Goal: Navigation & Orientation: Find specific page/section

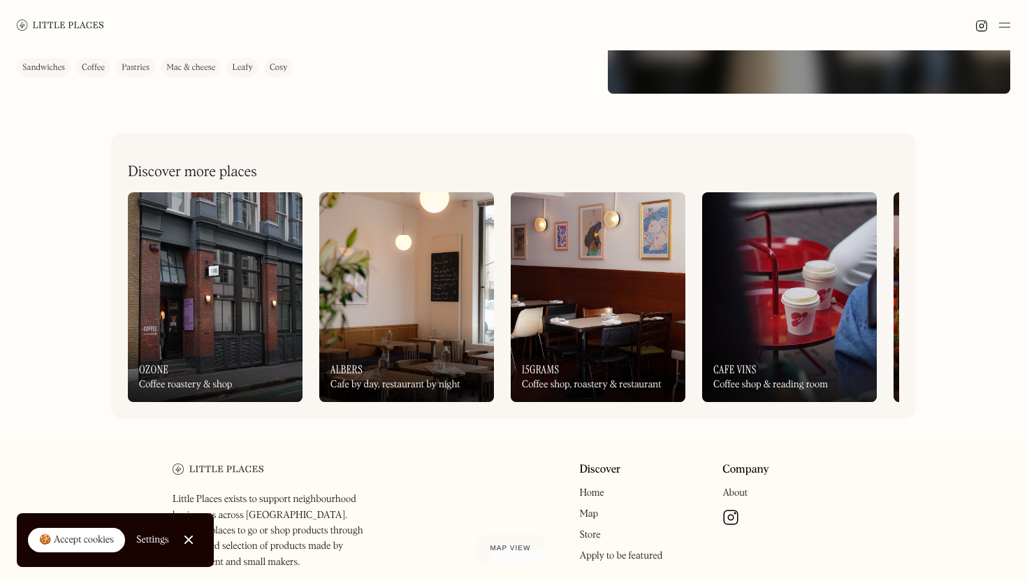
scroll to position [416, 0]
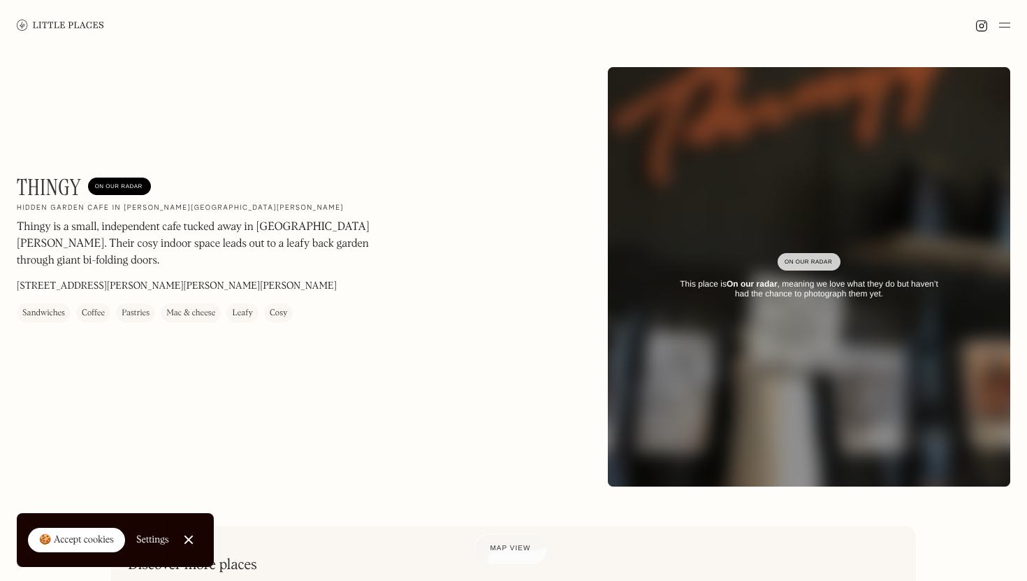
click at [53, 20] on img at bounding box center [60, 25] width 87 height 10
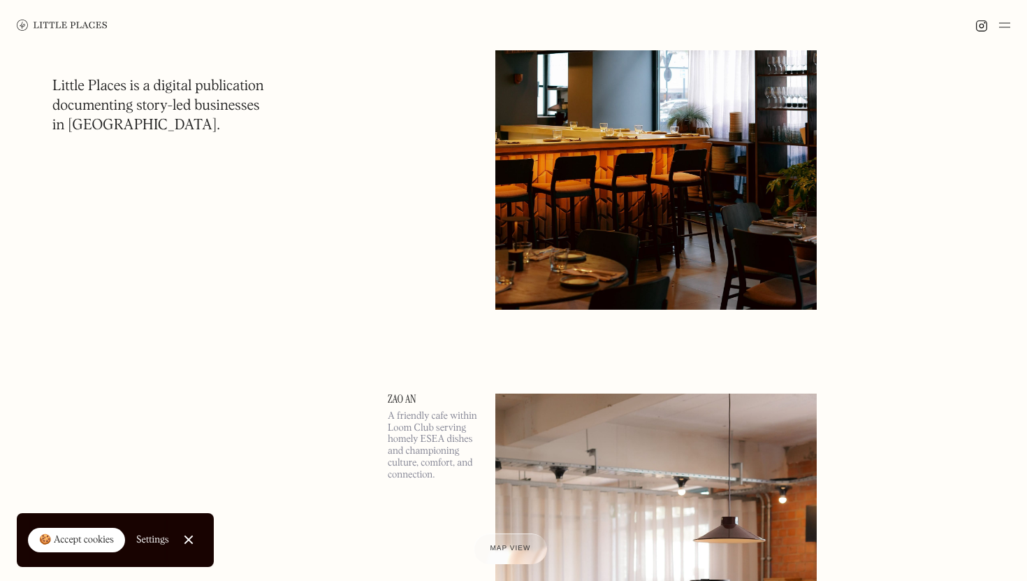
scroll to position [347, 0]
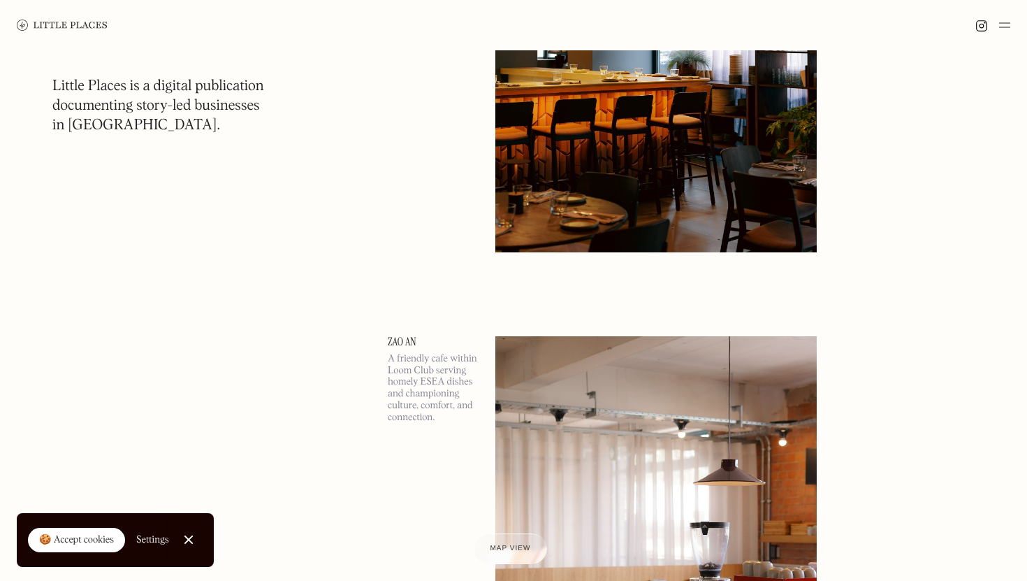
click at [191, 548] on link "Close Cookie Popup" at bounding box center [189, 539] width 28 height 28
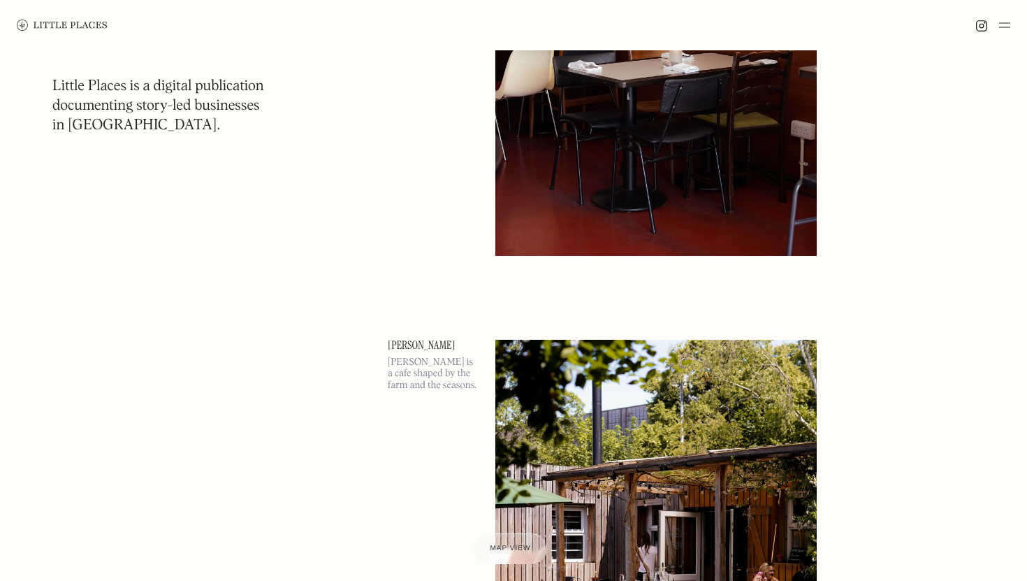
scroll to position [3748, 0]
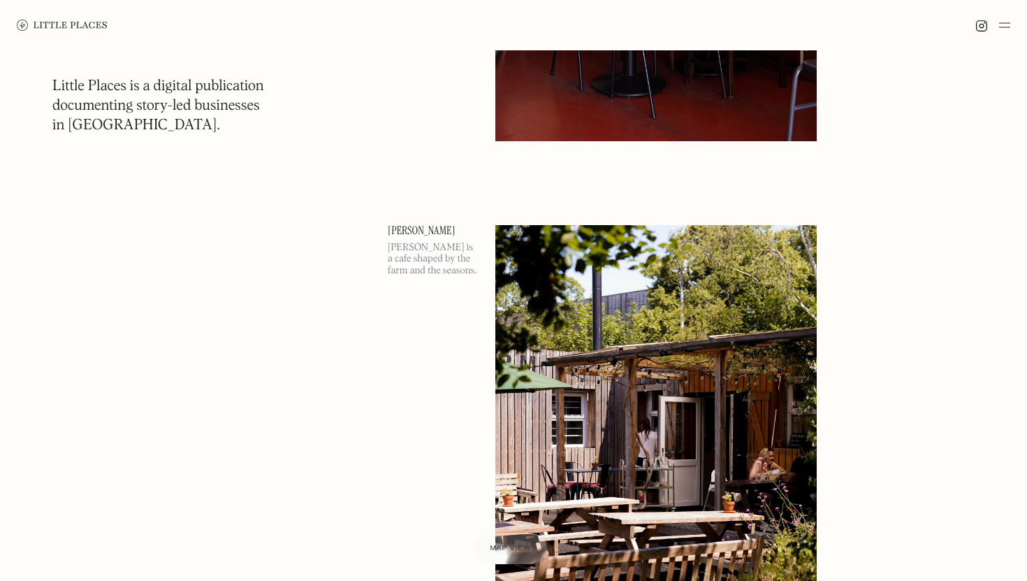
click at [1007, 33] on img at bounding box center [1004, 25] width 11 height 17
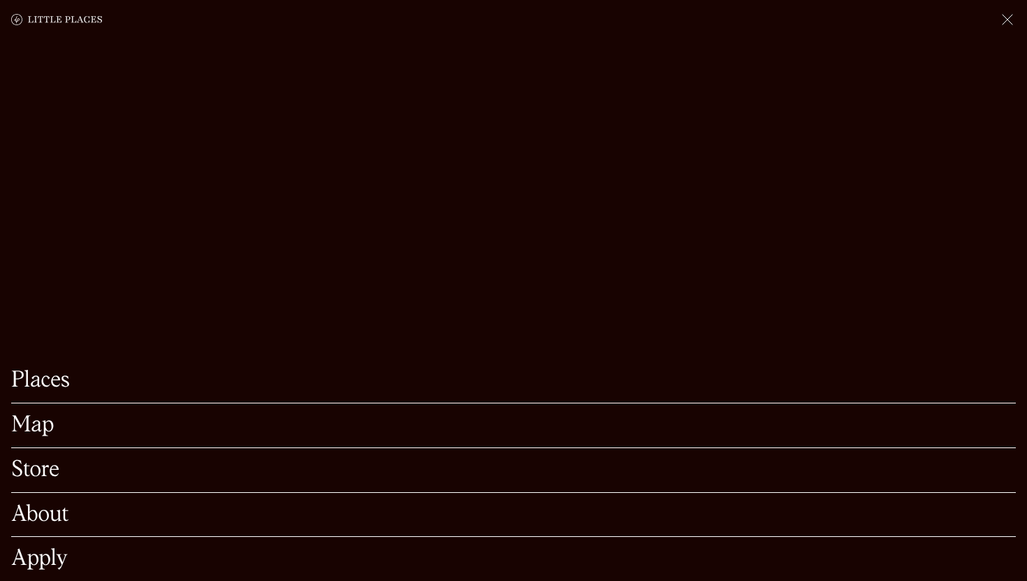
click at [38, 371] on link "Places" at bounding box center [513, 381] width 1005 height 22
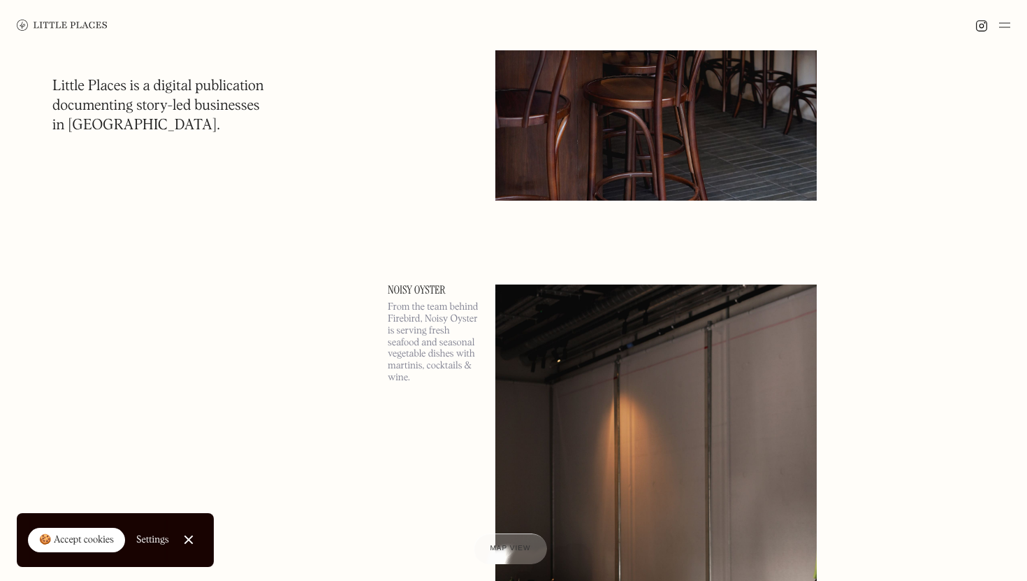
scroll to position [7497, 0]
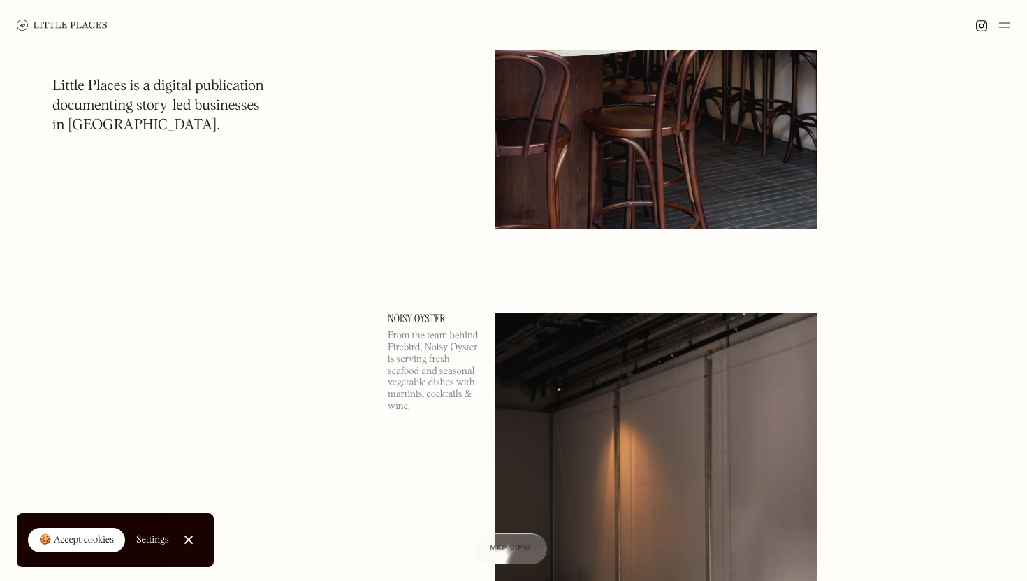
click at [1001, 24] on img at bounding box center [1004, 25] width 11 height 17
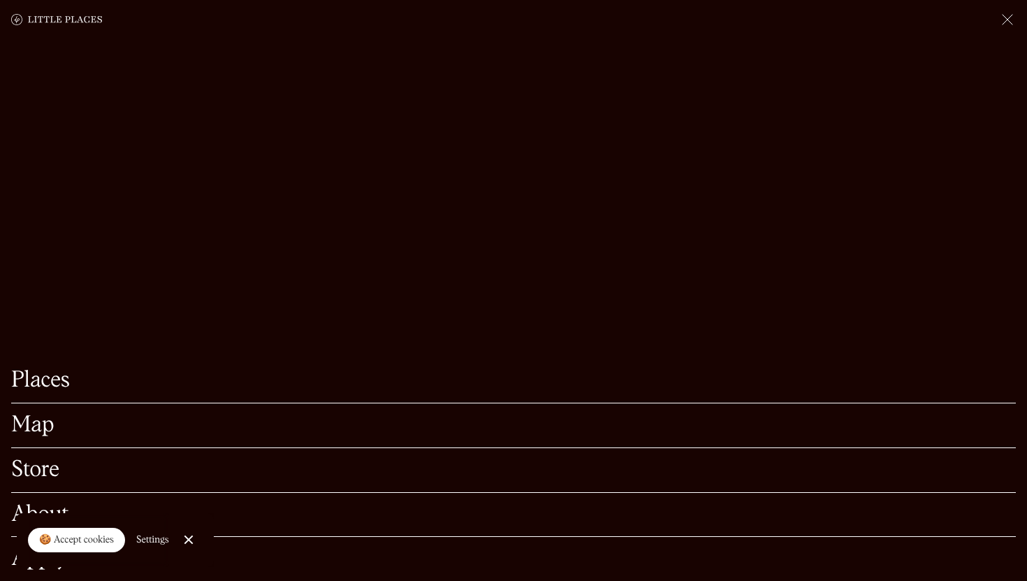
scroll to position [7732, 0]
click at [45, 430] on link "Map" at bounding box center [513, 425] width 1005 height 22
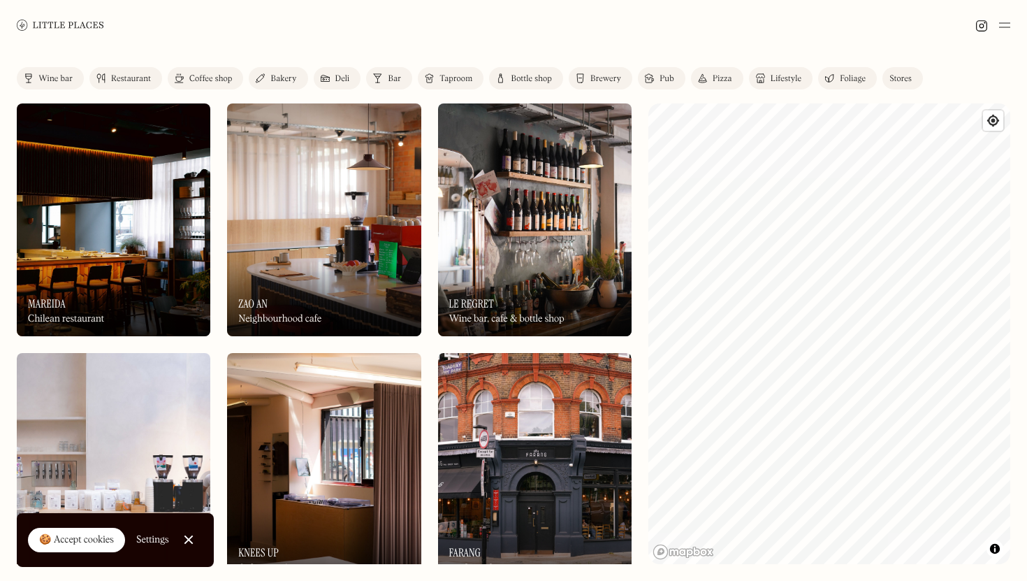
click at [72, 542] on div "🍪 Accept cookies" at bounding box center [76, 540] width 75 height 14
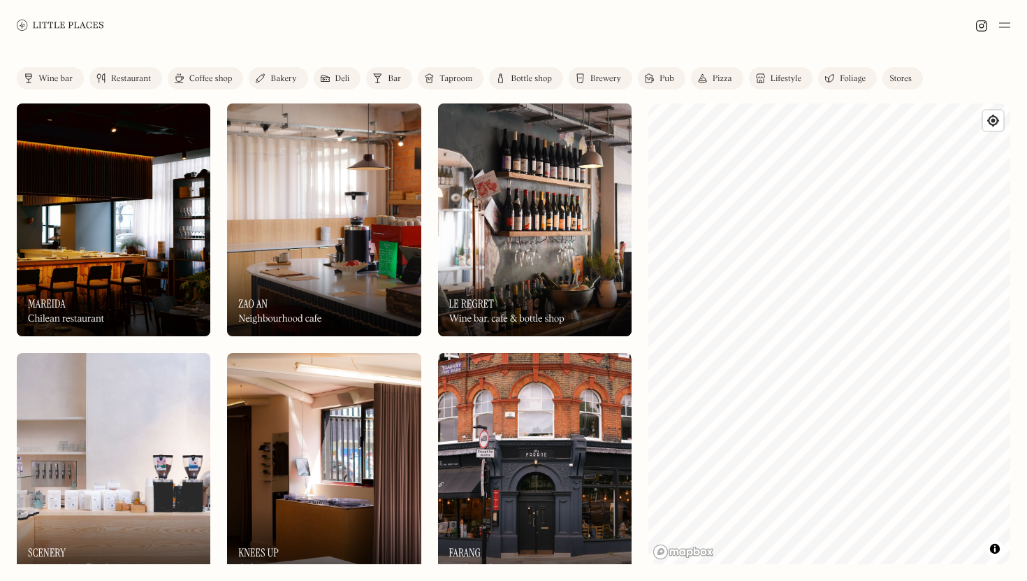
click at [391, 82] on div "Bar" at bounding box center [394, 79] width 13 height 8
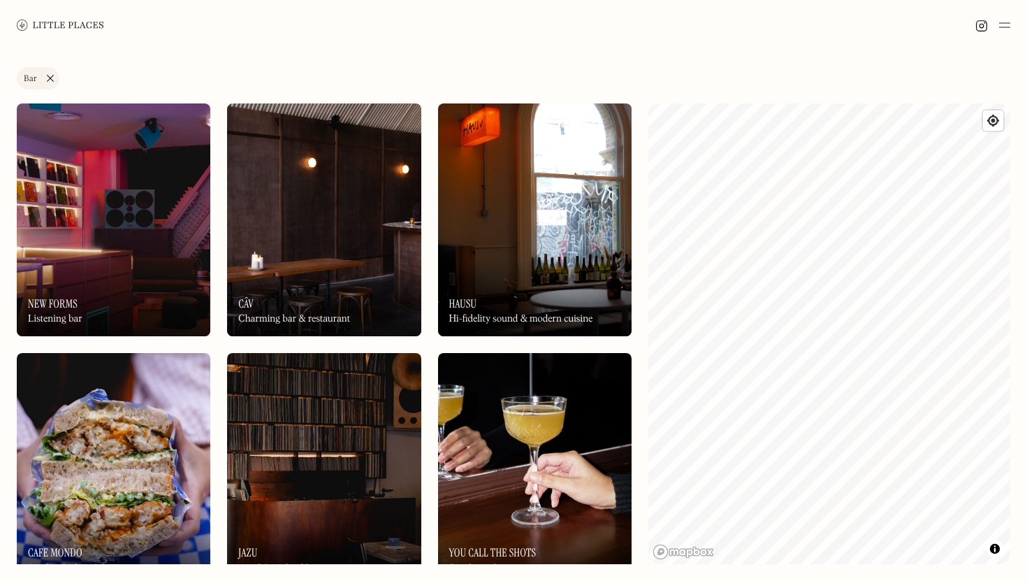
click at [48, 73] on link "Bar" at bounding box center [38, 78] width 43 height 22
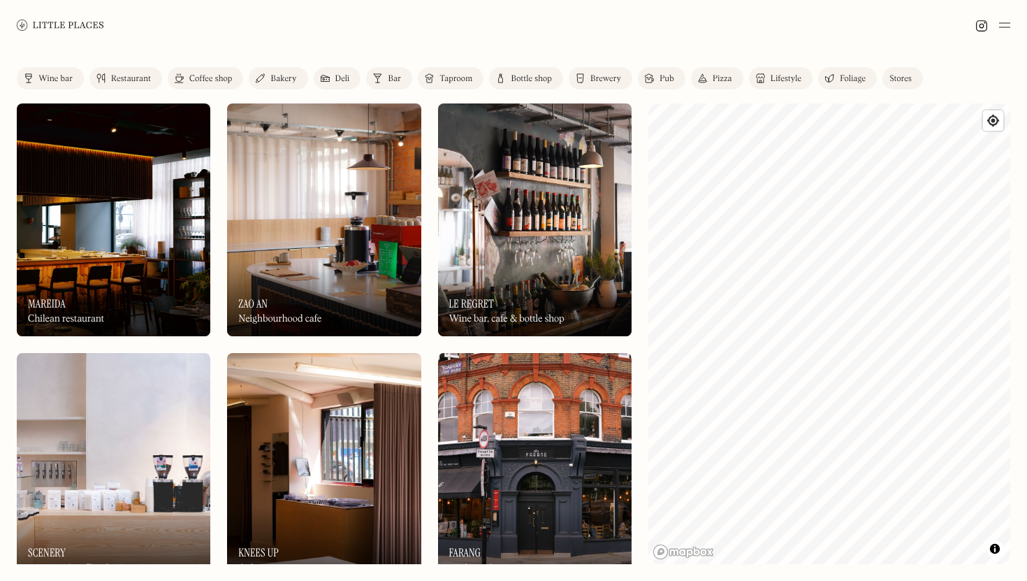
click at [648, 78] on img at bounding box center [649, 78] width 9 height 11
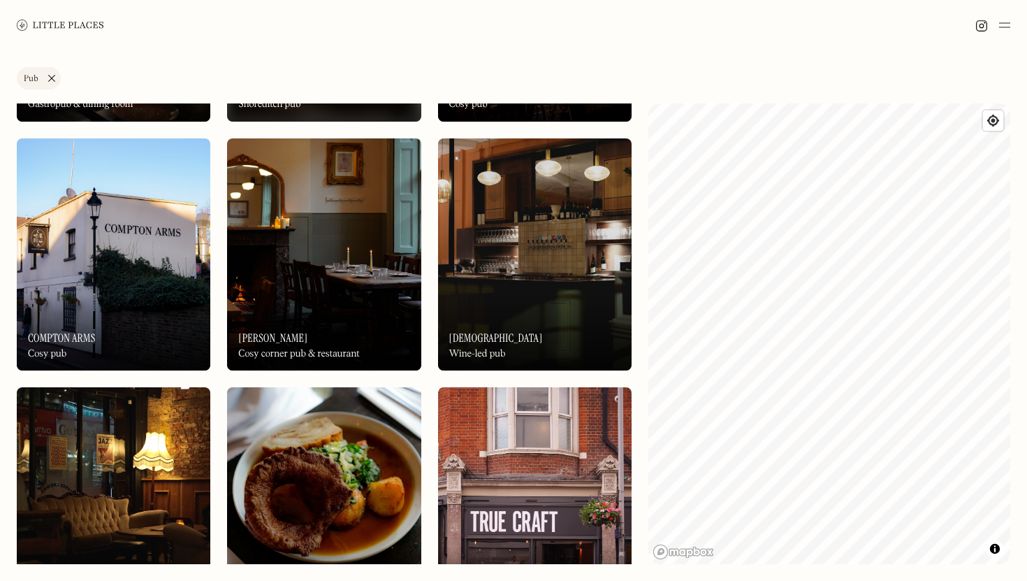
scroll to position [214, 0]
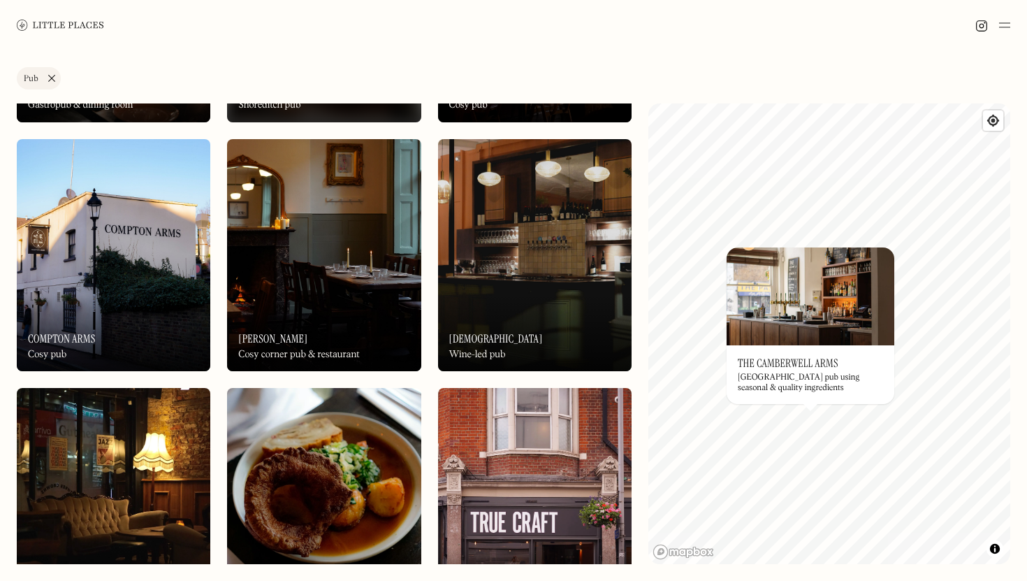
click at [859, 335] on img at bounding box center [811, 296] width 168 height 98
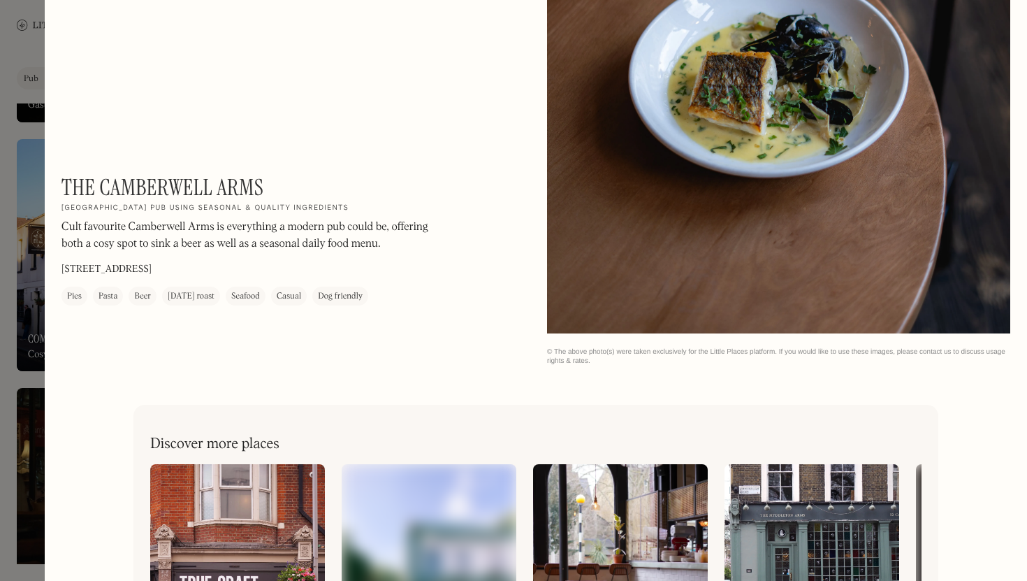
scroll to position [2165, 0]
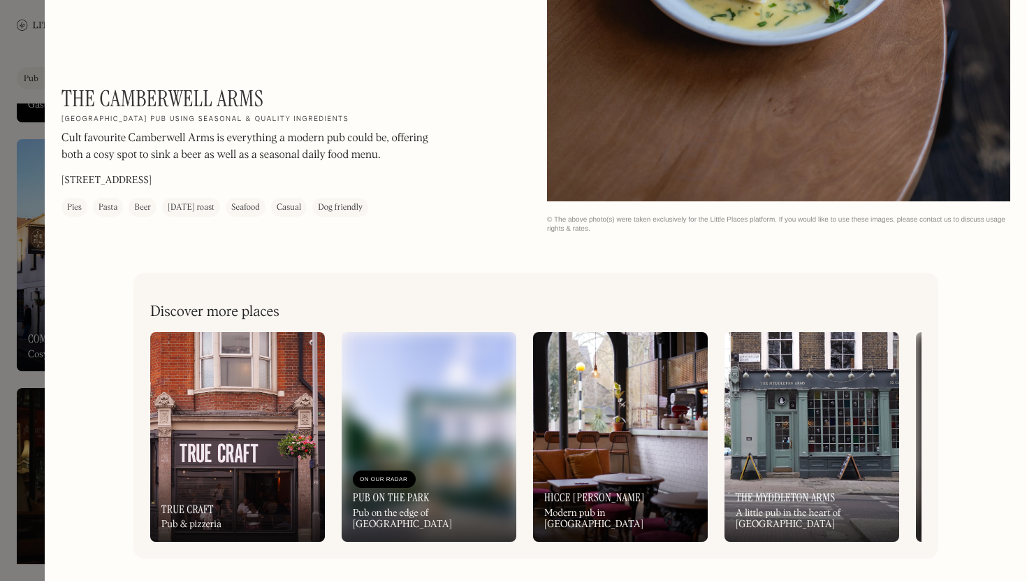
click at [15, 56] on div at bounding box center [513, 290] width 1027 height 581
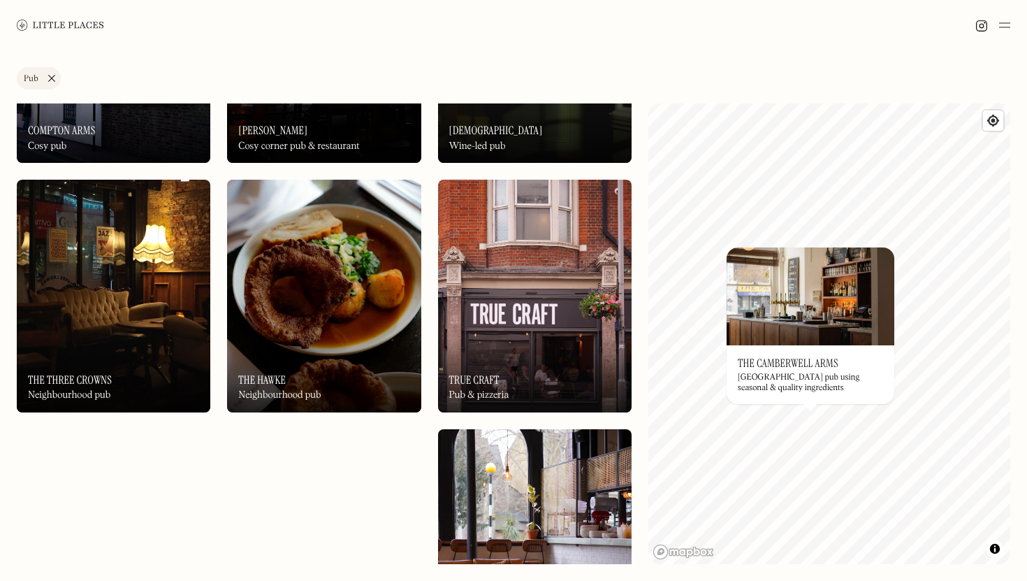
scroll to position [423, 0]
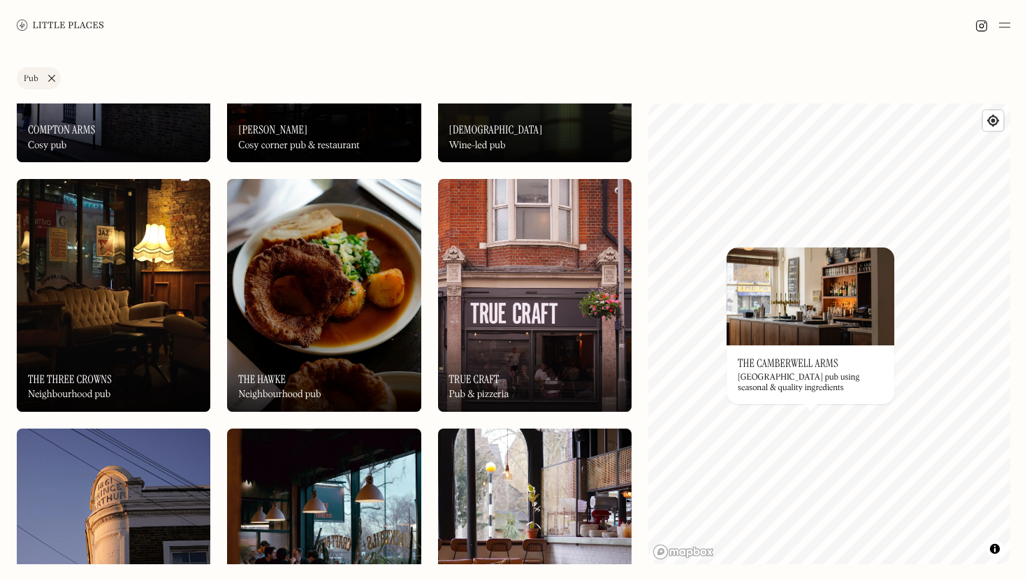
click at [136, 268] on img at bounding box center [114, 295] width 194 height 233
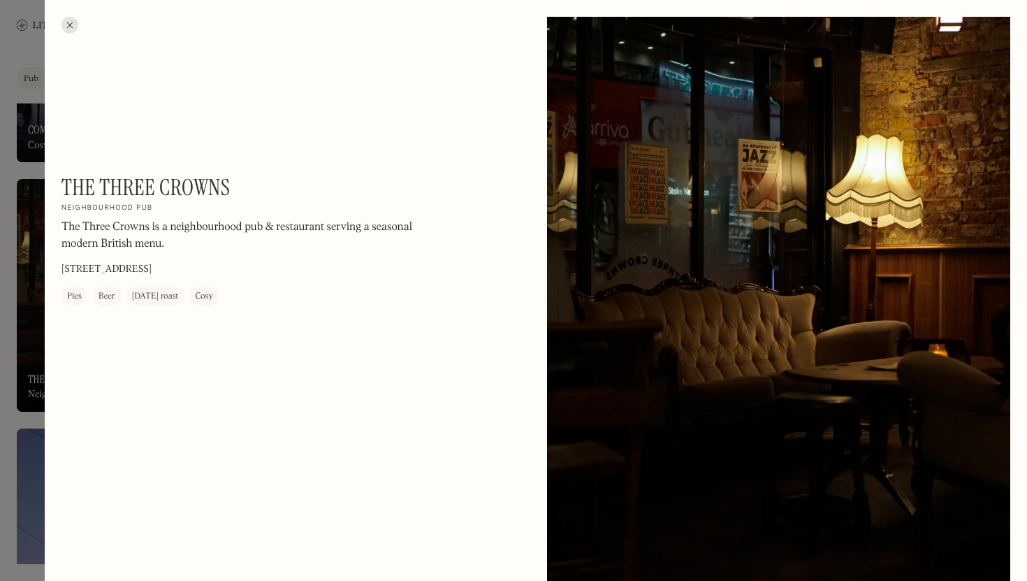
click at [67, 24] on div at bounding box center [69, 25] width 17 height 17
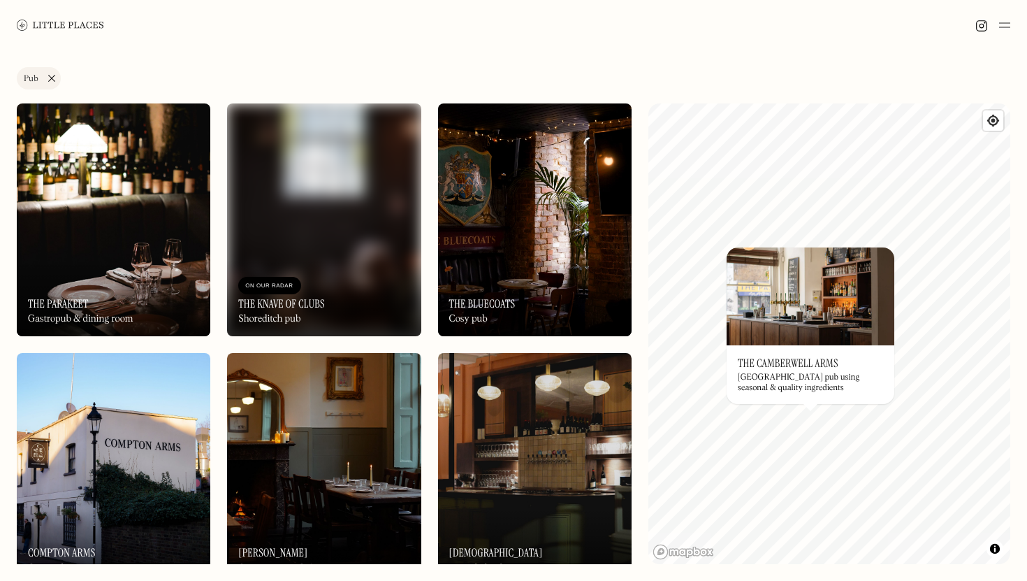
click at [50, 75] on link "Pub" at bounding box center [39, 78] width 44 height 22
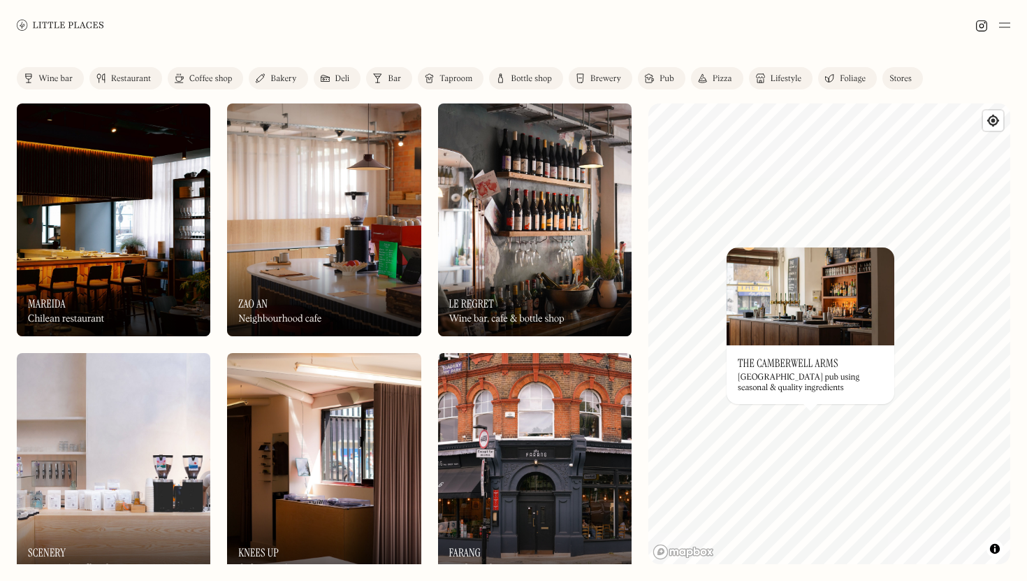
click at [205, 78] on div "Coffee shop" at bounding box center [210, 79] width 43 height 8
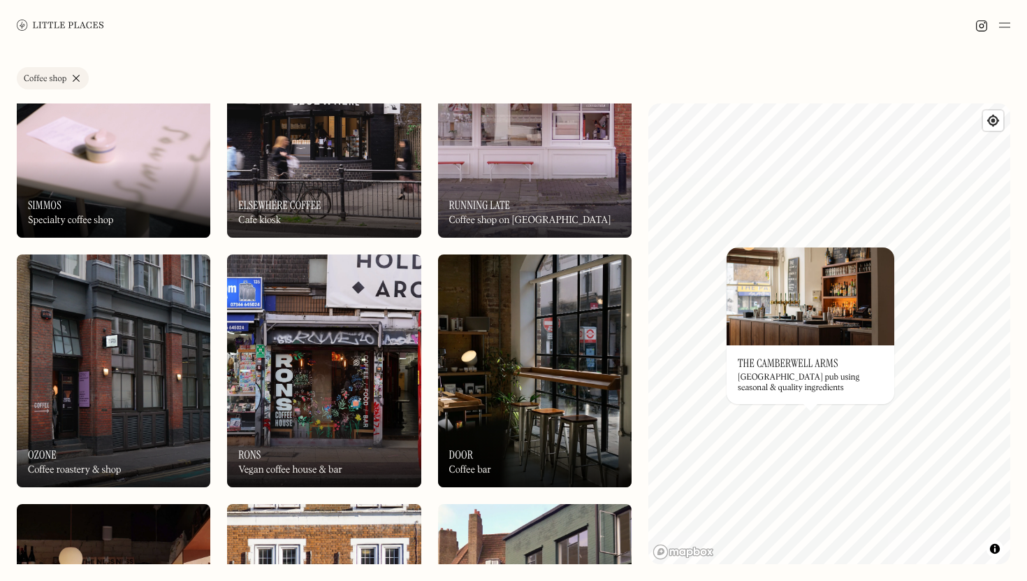
scroll to position [641, 0]
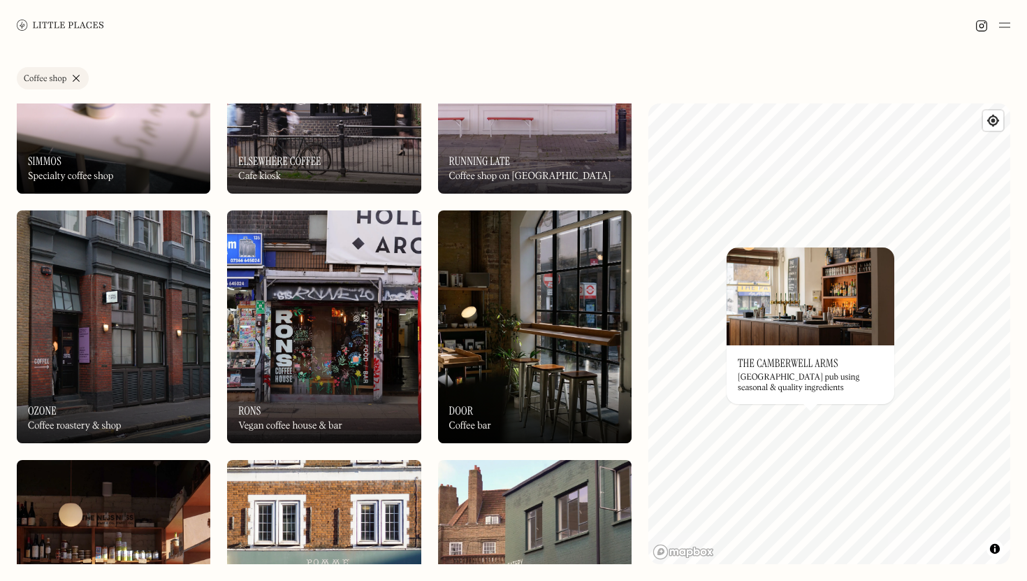
click at [279, 412] on div "On Our Radar Rons Vegan coffee house & bar" at bounding box center [324, 404] width 194 height 77
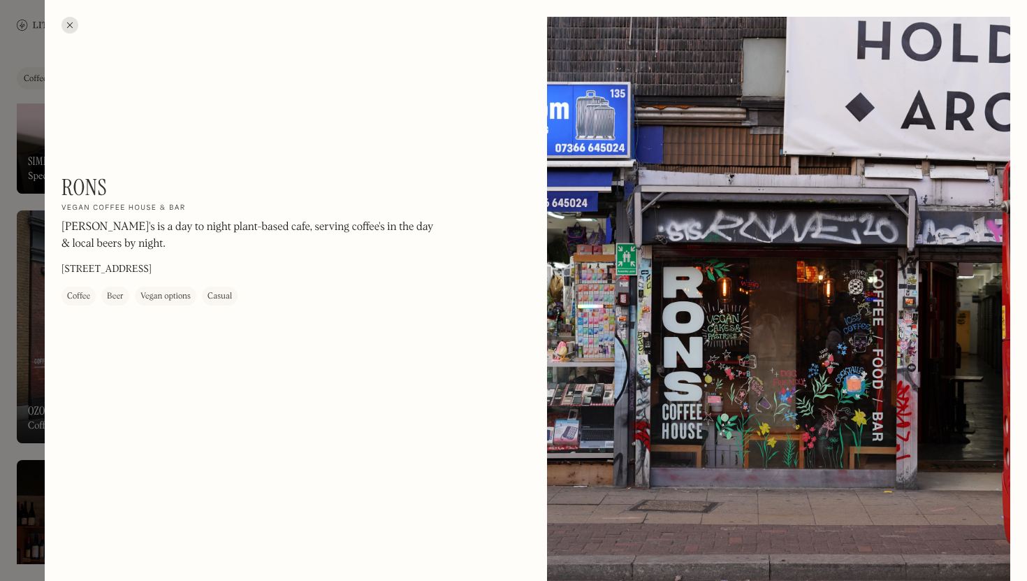
click at [67, 30] on div at bounding box center [69, 25] width 17 height 17
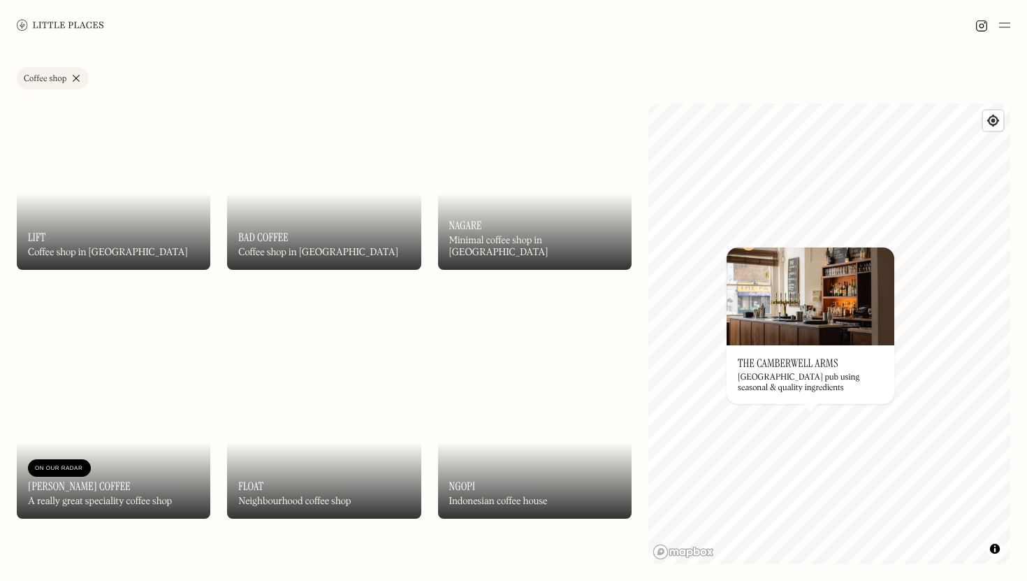
scroll to position [1812, 0]
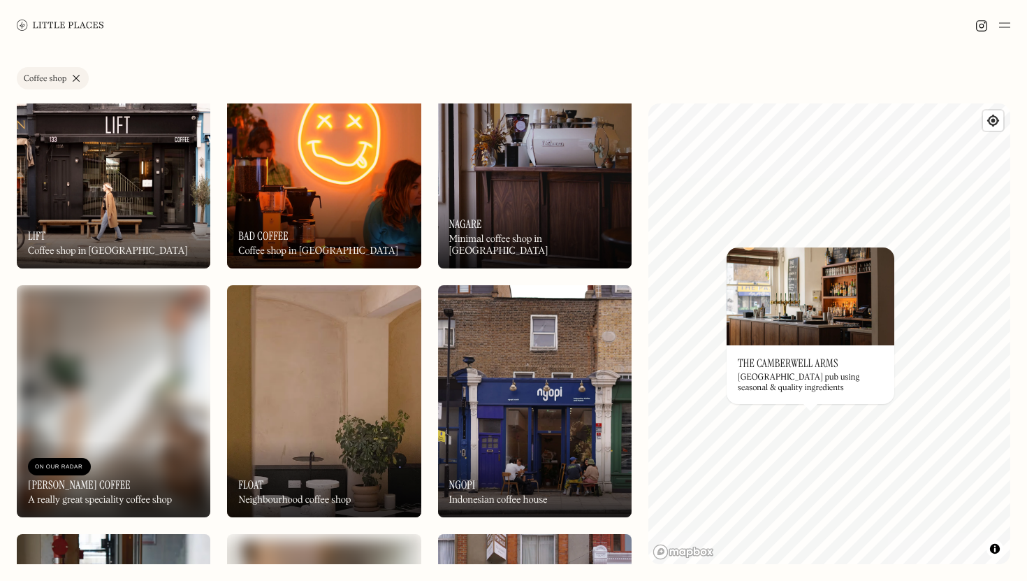
click at [520, 412] on img at bounding box center [535, 401] width 194 height 233
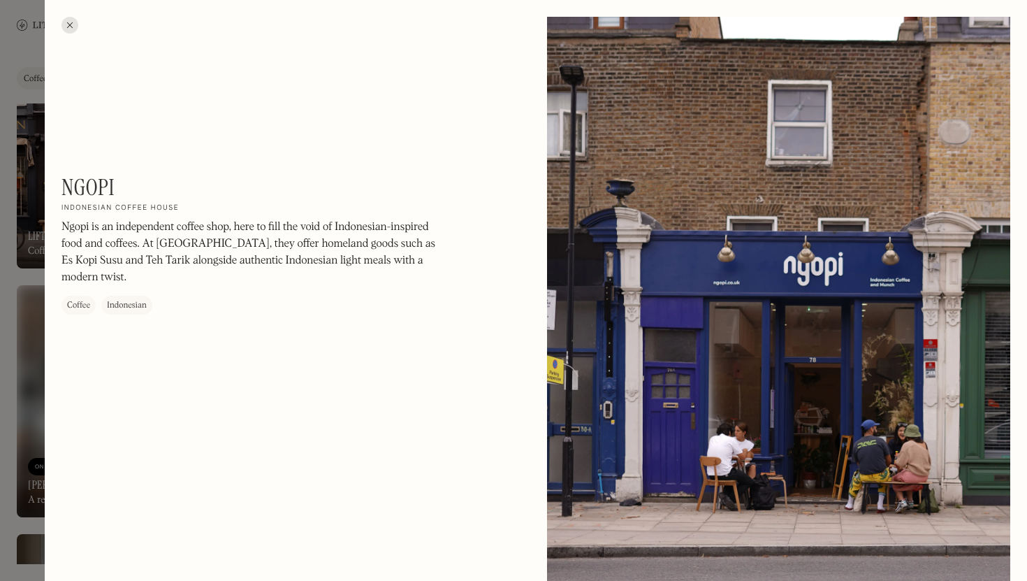
click at [741, 347] on div at bounding box center [778, 306] width 463 height 579
click at [208, 239] on p "Ngopi is an independent coffee shop, here to fill the void of Indonesian-inspir…" at bounding box center [249, 252] width 377 height 67
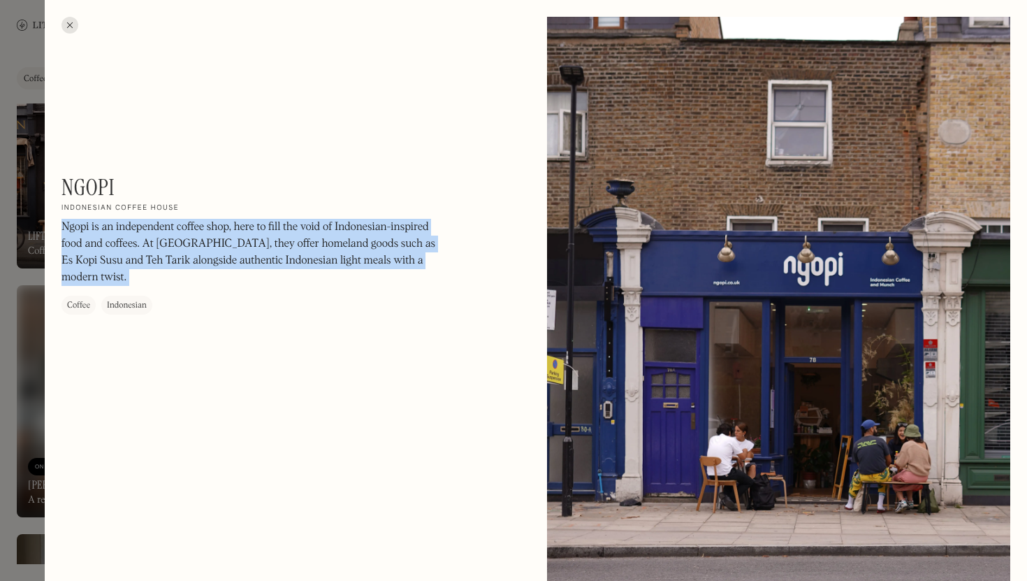
click at [208, 239] on p "Ngopi is an independent coffee shop, here to fill the void of Indonesian-inspir…" at bounding box center [249, 252] width 377 height 67
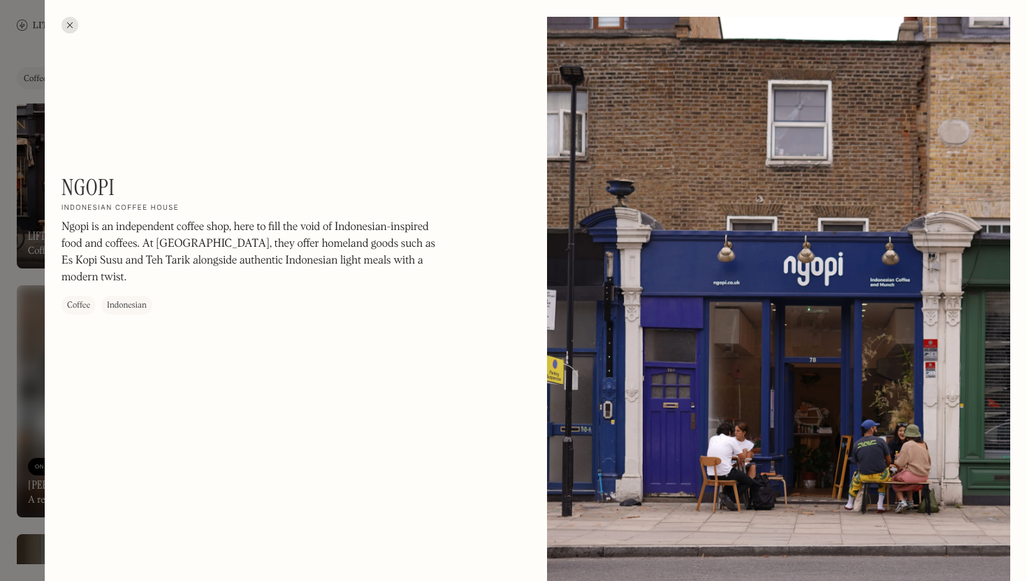
click at [69, 26] on div at bounding box center [69, 25] width 17 height 17
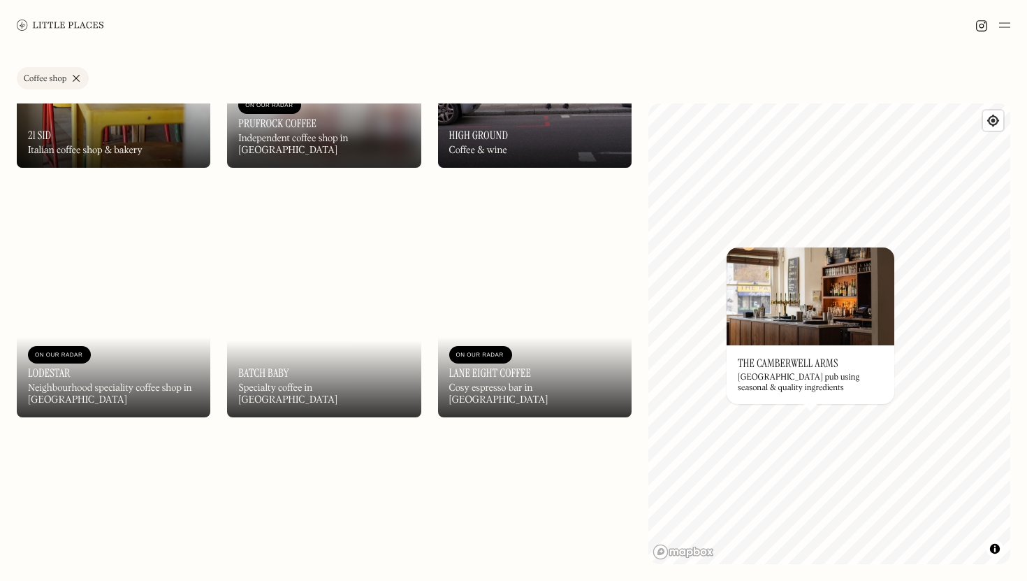
scroll to position [2412, 0]
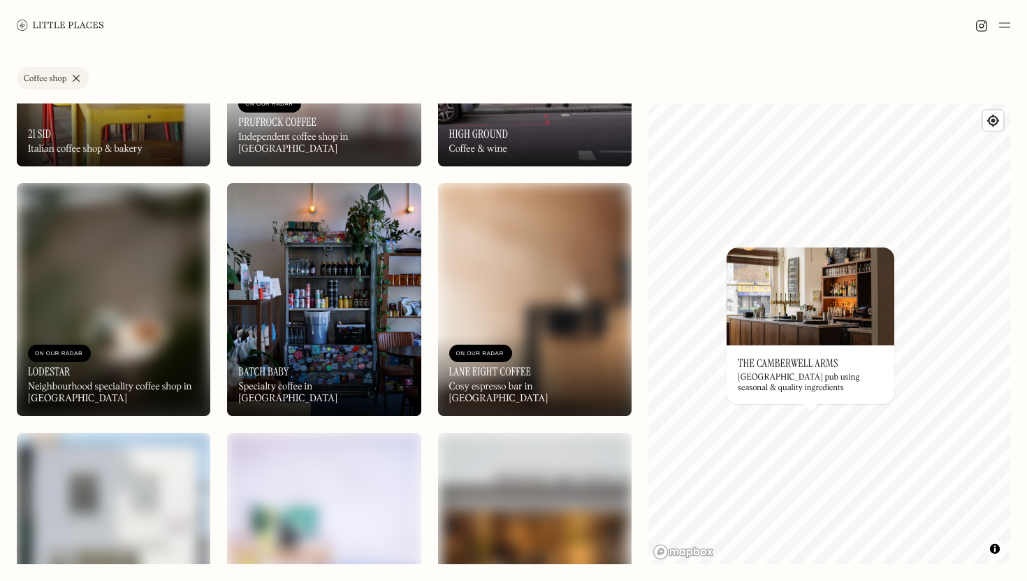
click at [70, 75] on link "Coffee shop" at bounding box center [53, 78] width 72 height 22
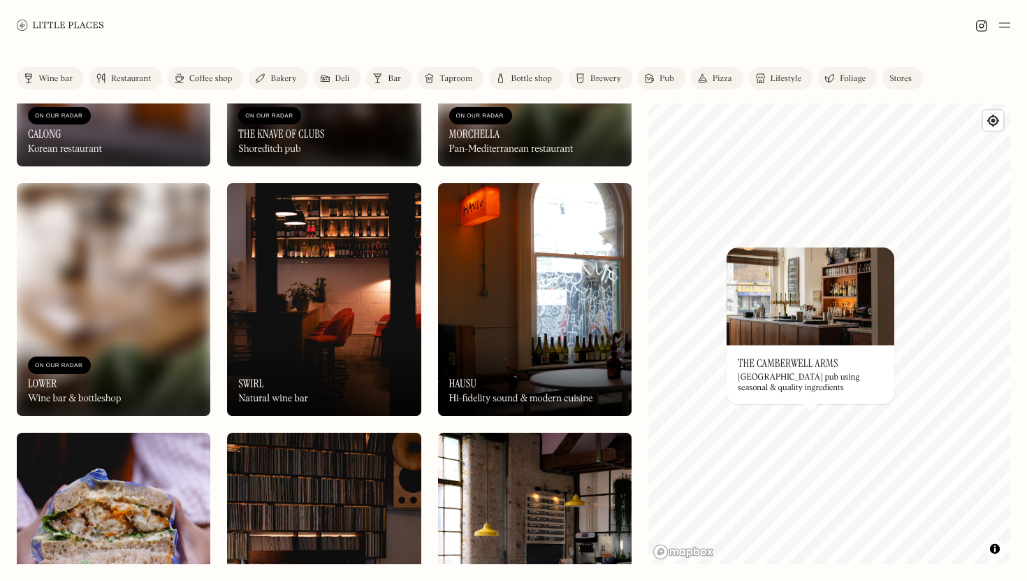
click at [764, 85] on link "Lifestyle" at bounding box center [781, 78] width 64 height 22
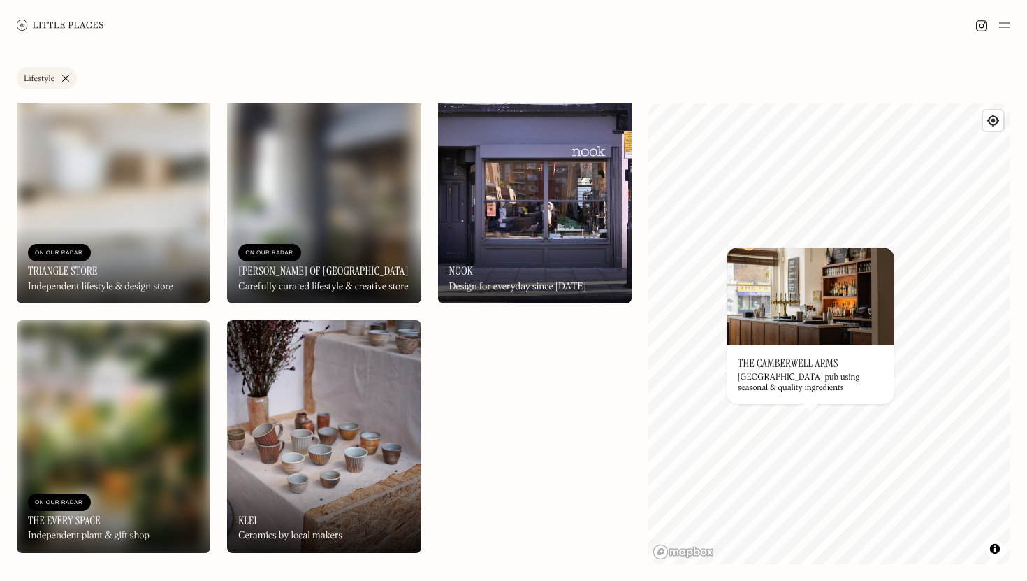
scroll to position [282, 0]
click at [66, 80] on link "Lifestyle" at bounding box center [47, 78] width 60 height 22
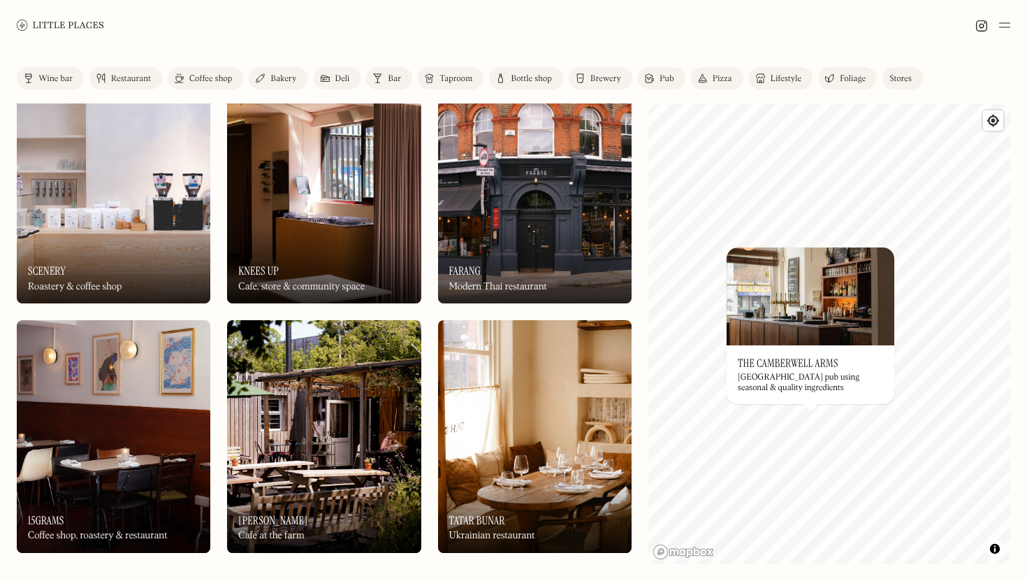
scroll to position [2412, 0]
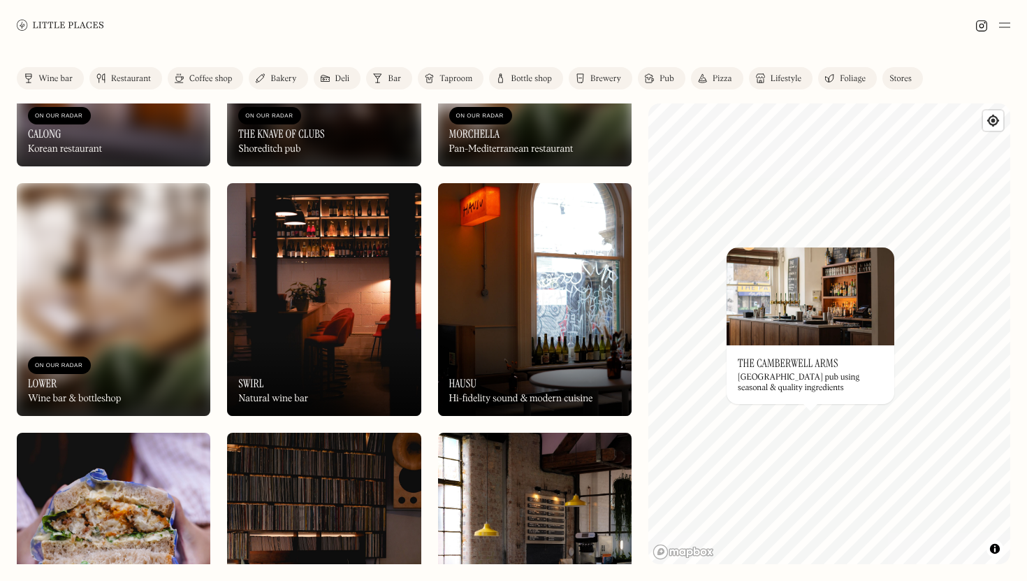
click at [523, 85] on link "Bottle shop" at bounding box center [526, 78] width 74 height 22
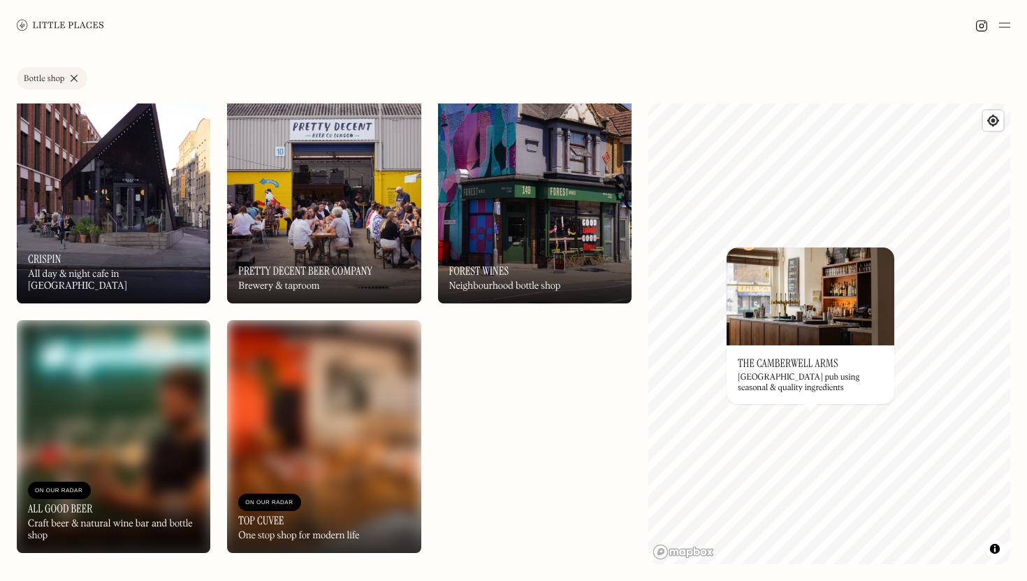
scroll to position [2275, 0]
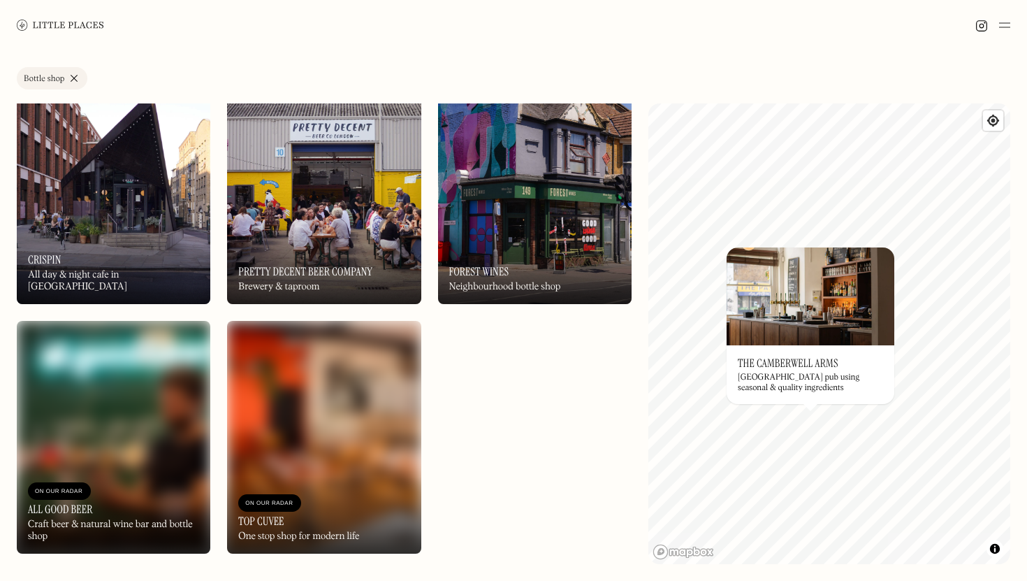
click at [529, 236] on div "On Our Radar Forest Wines Neighbourhood bottle shop" at bounding box center [535, 265] width 194 height 77
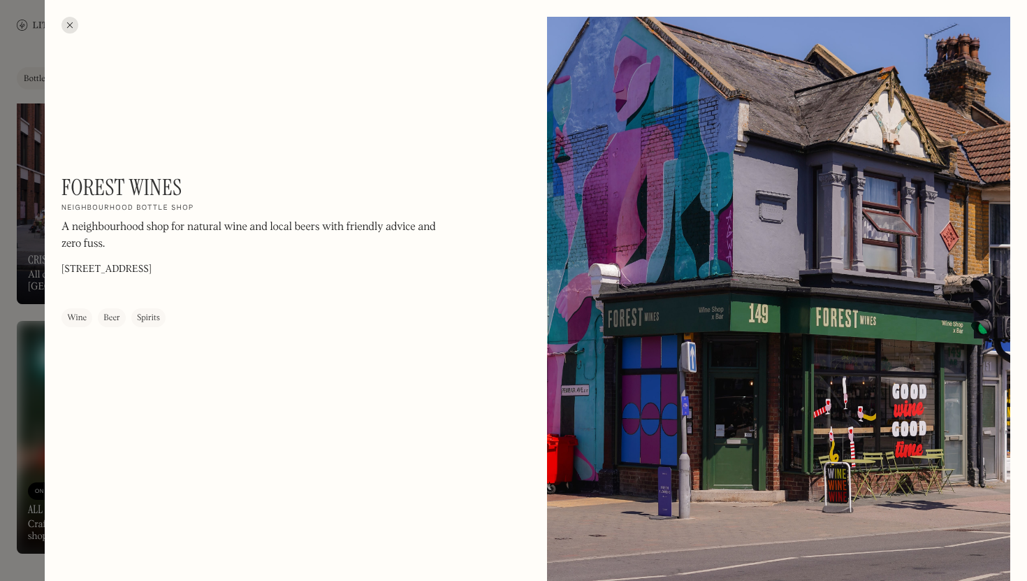
click at [65, 25] on div at bounding box center [69, 25] width 17 height 17
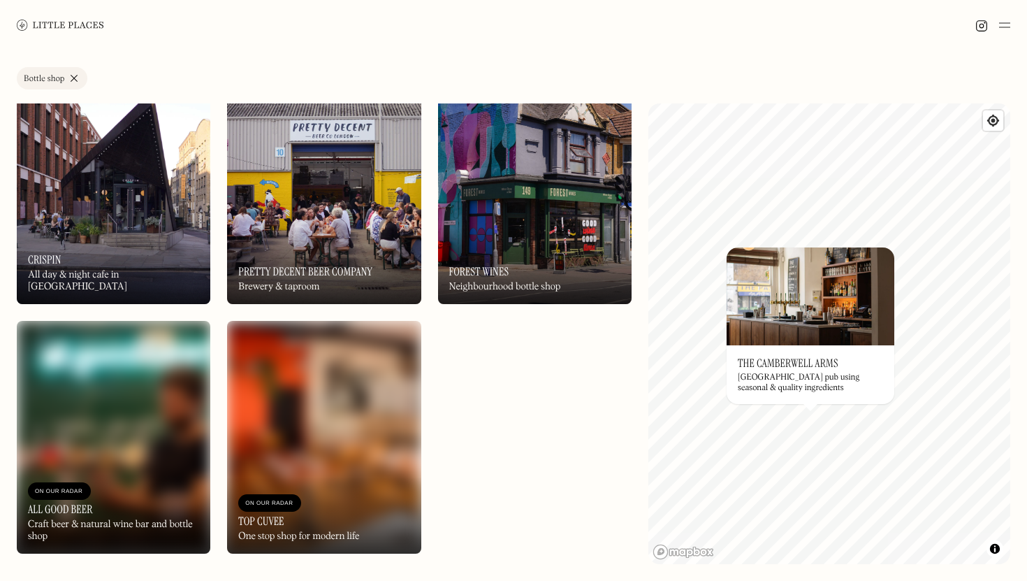
click at [33, 24] on img at bounding box center [60, 25] width 87 height 10
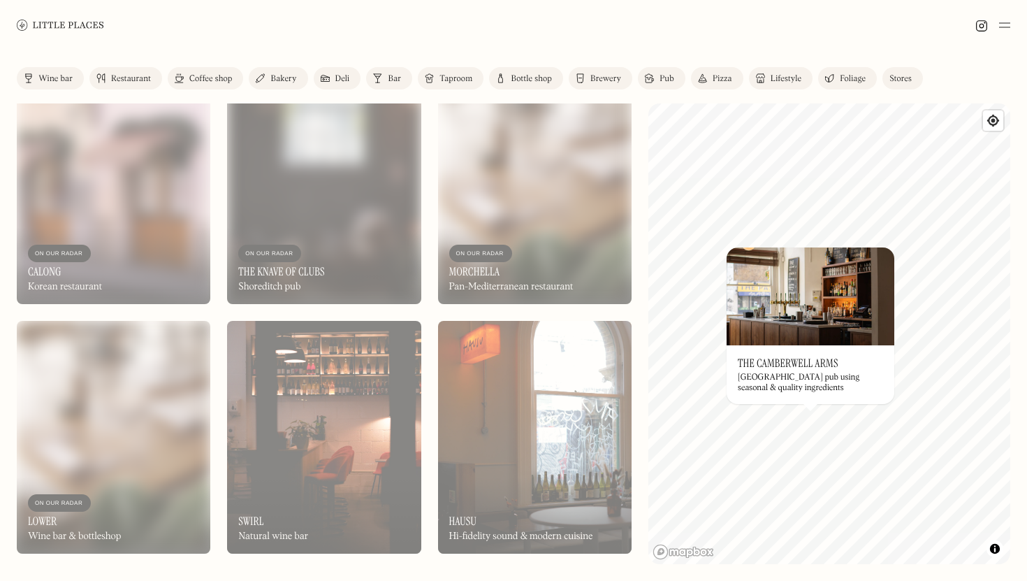
scroll to position [282, 0]
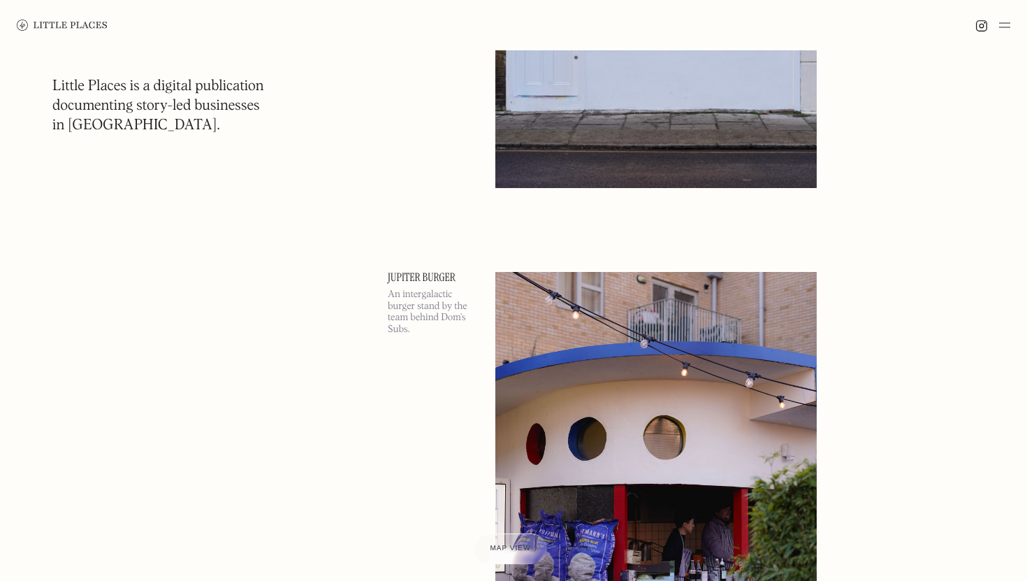
scroll to position [17506, 0]
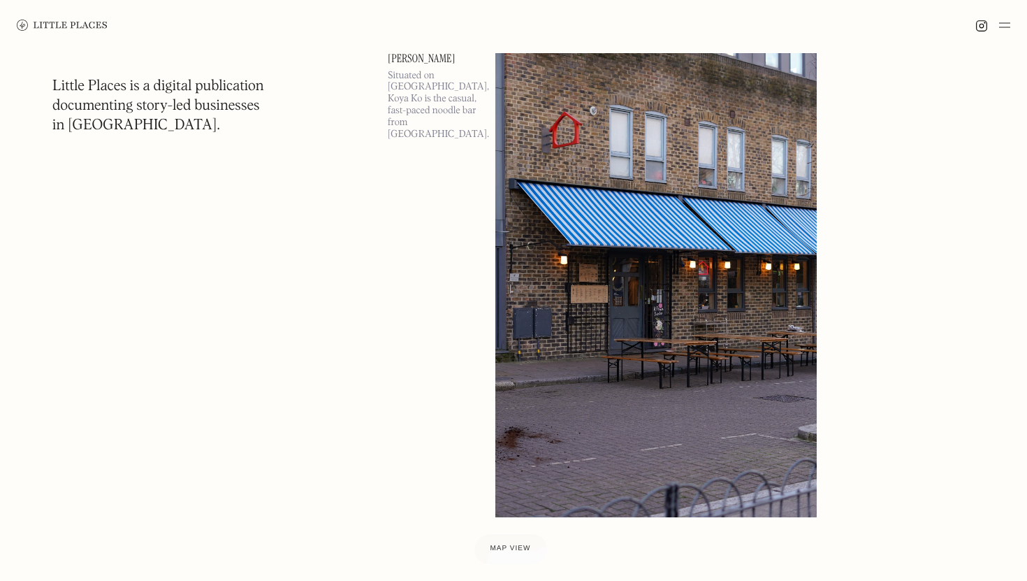
click at [1000, 31] on img at bounding box center [1004, 25] width 11 height 17
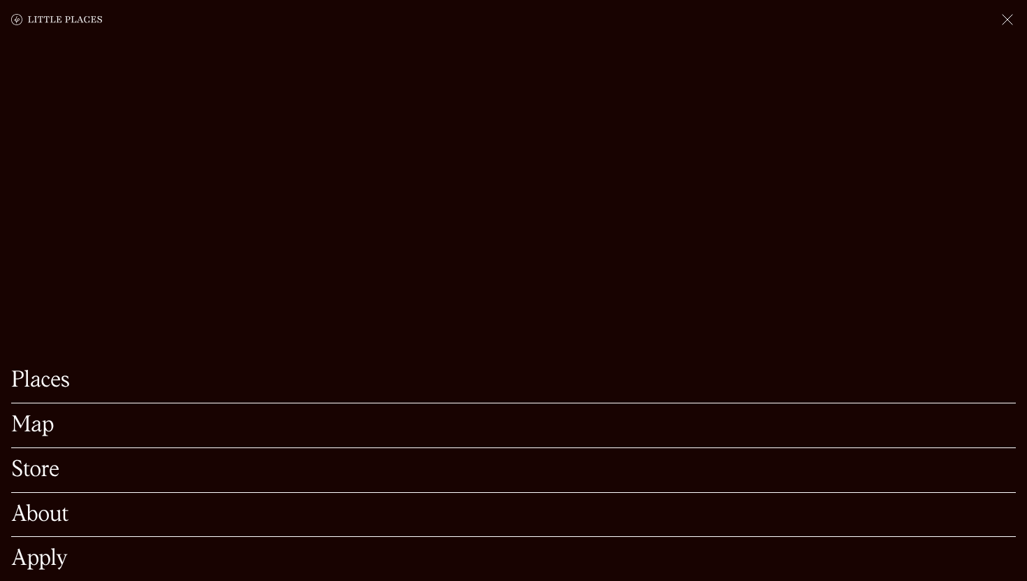
click at [55, 507] on link "About" at bounding box center [513, 515] width 1005 height 22
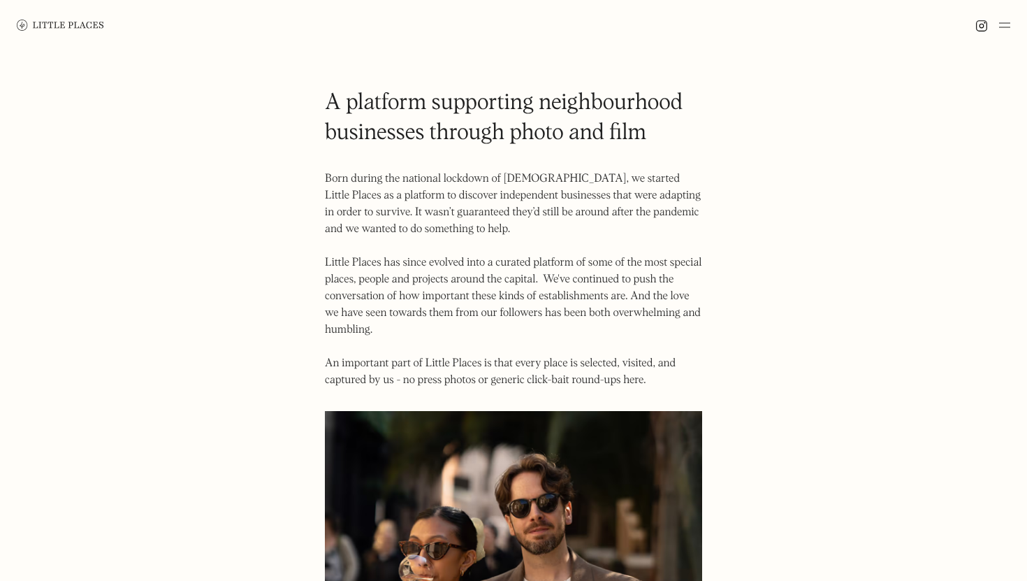
click at [48, 19] on link at bounding box center [60, 25] width 87 height 50
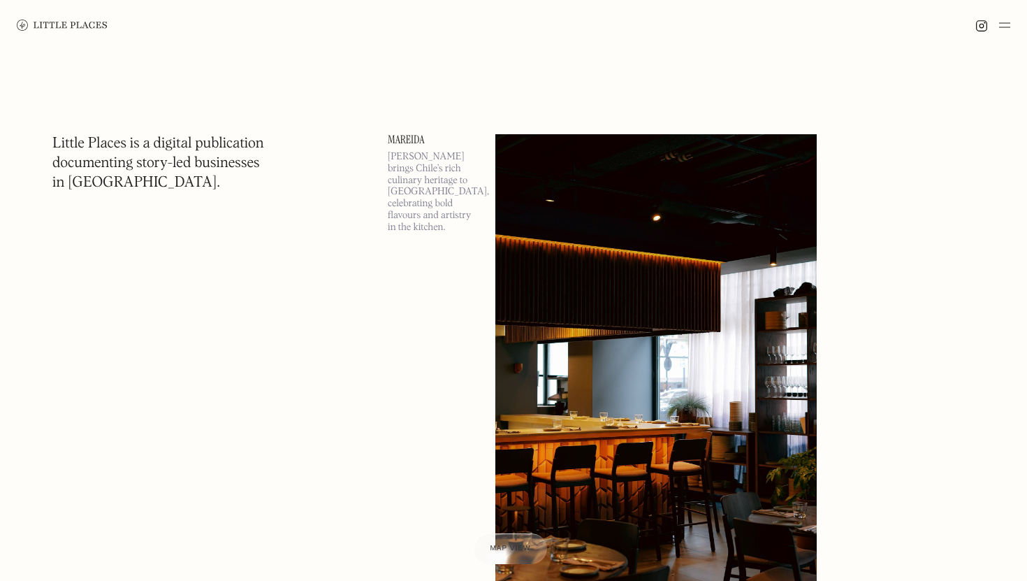
click at [219, 32] on div at bounding box center [513, 25] width 1027 height 50
